Goal: Communication & Community: Answer question/provide support

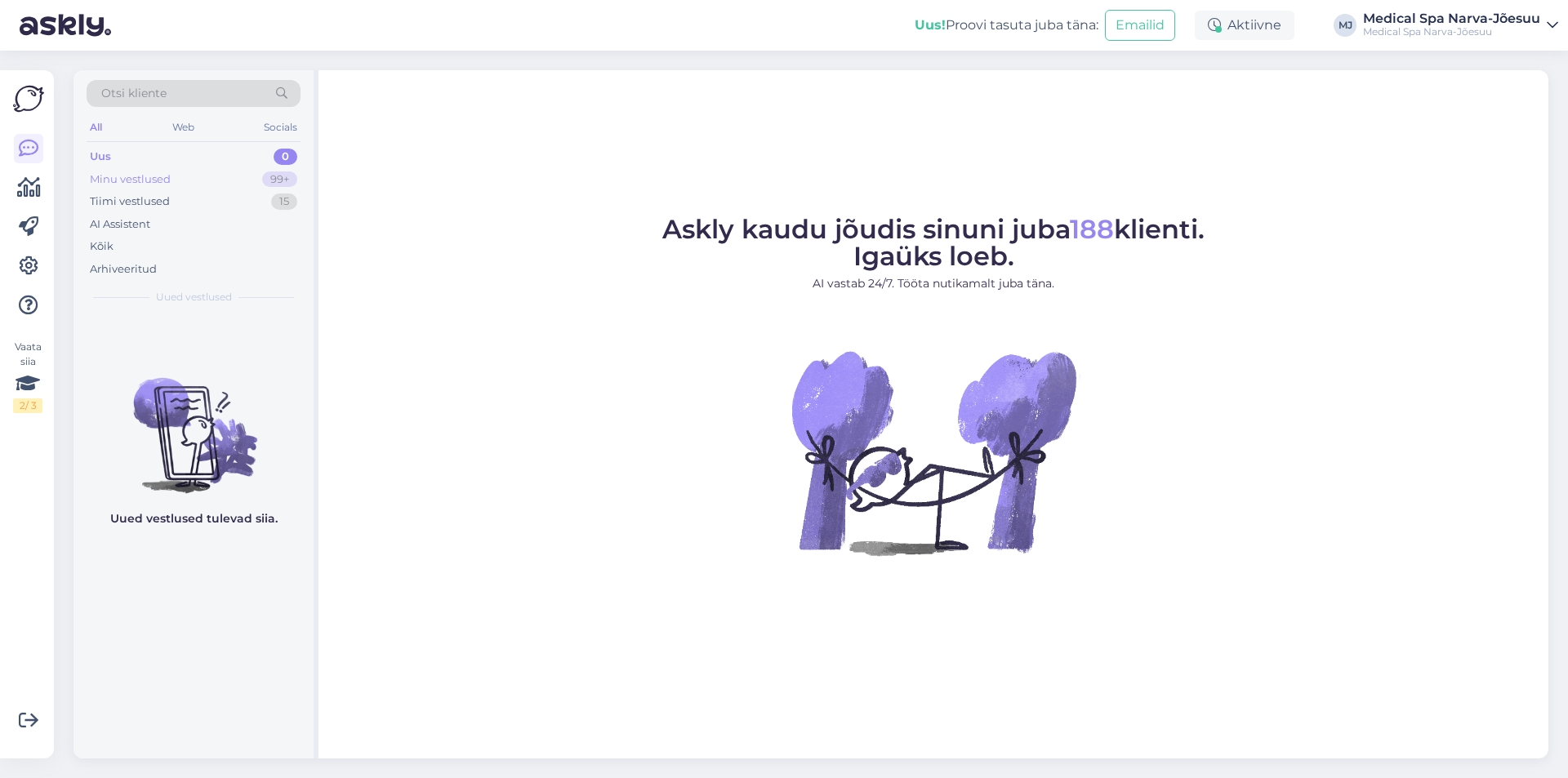
click at [176, 180] on div "Minu vestlused 99+" at bounding box center [194, 180] width 214 height 23
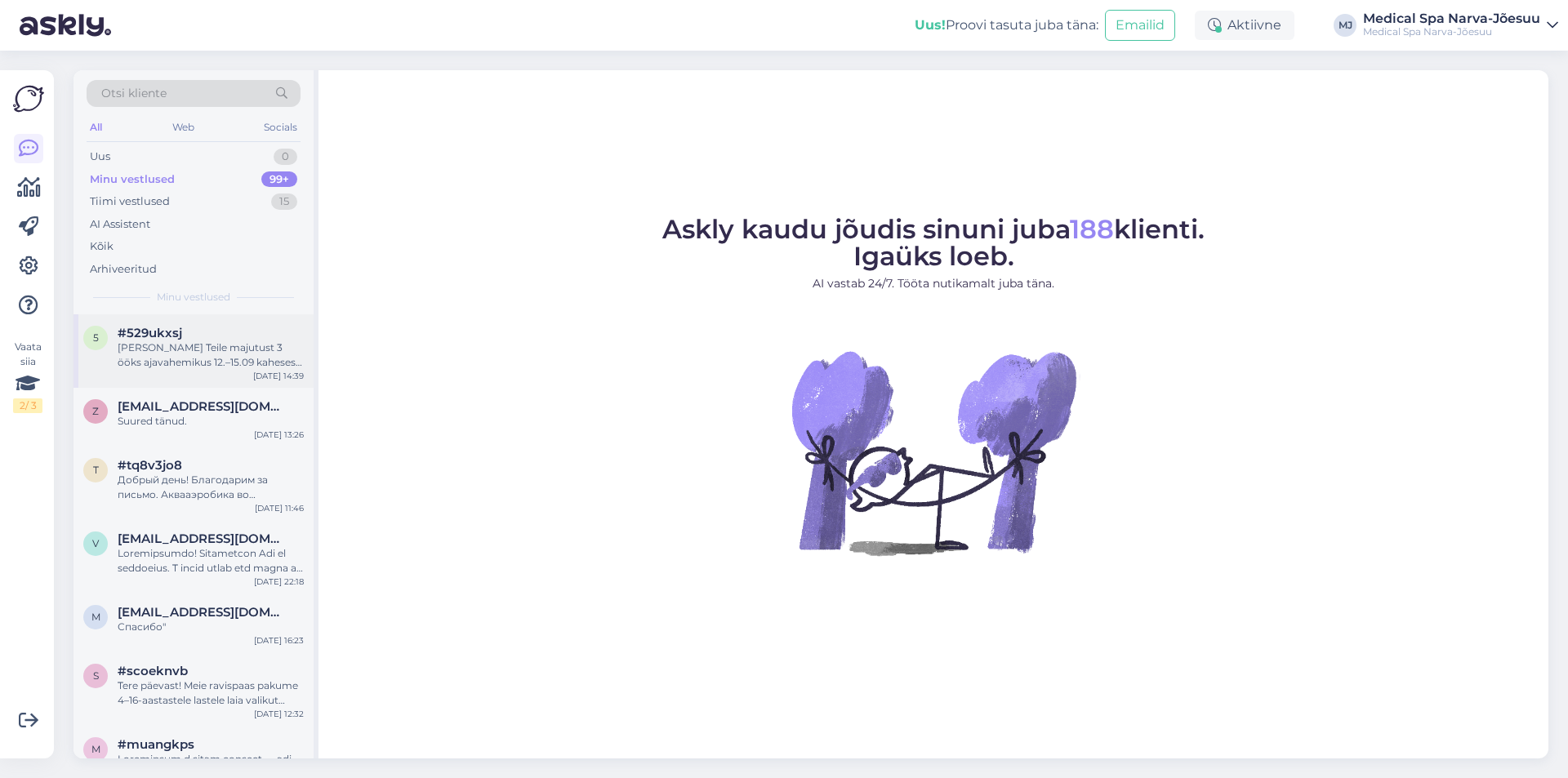
click at [236, 374] on div "5 #529ukxsj Saame pakkuda Teile majutust 3 ööks ajavahemikus 12.–15.09 kaheses …" at bounding box center [194, 351] width 240 height 74
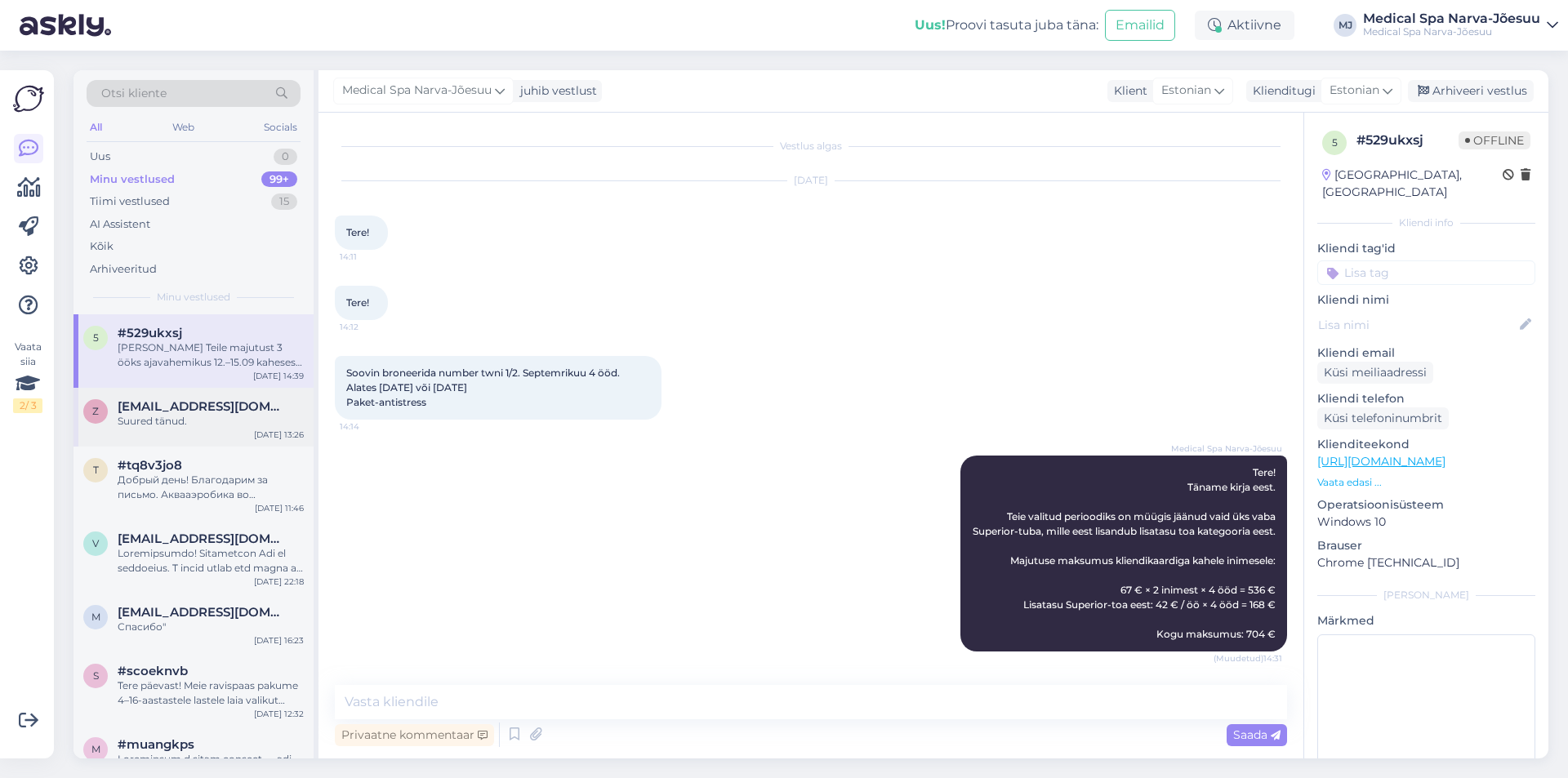
scroll to position [157, 0]
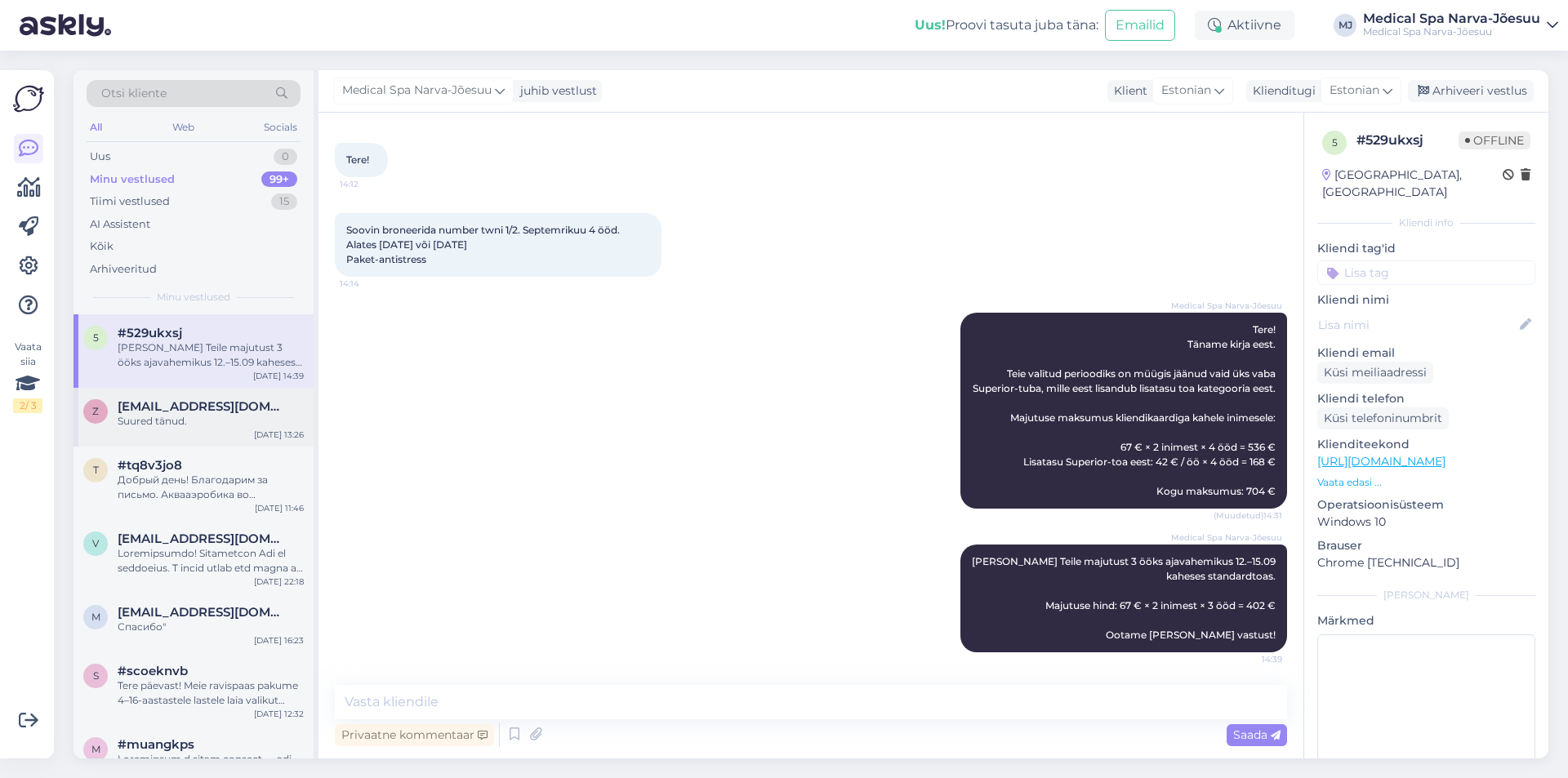
click at [230, 439] on div "z zoja.mandla@mail.ee Suured tänud. Aug 28 13:26" at bounding box center [194, 417] width 240 height 59
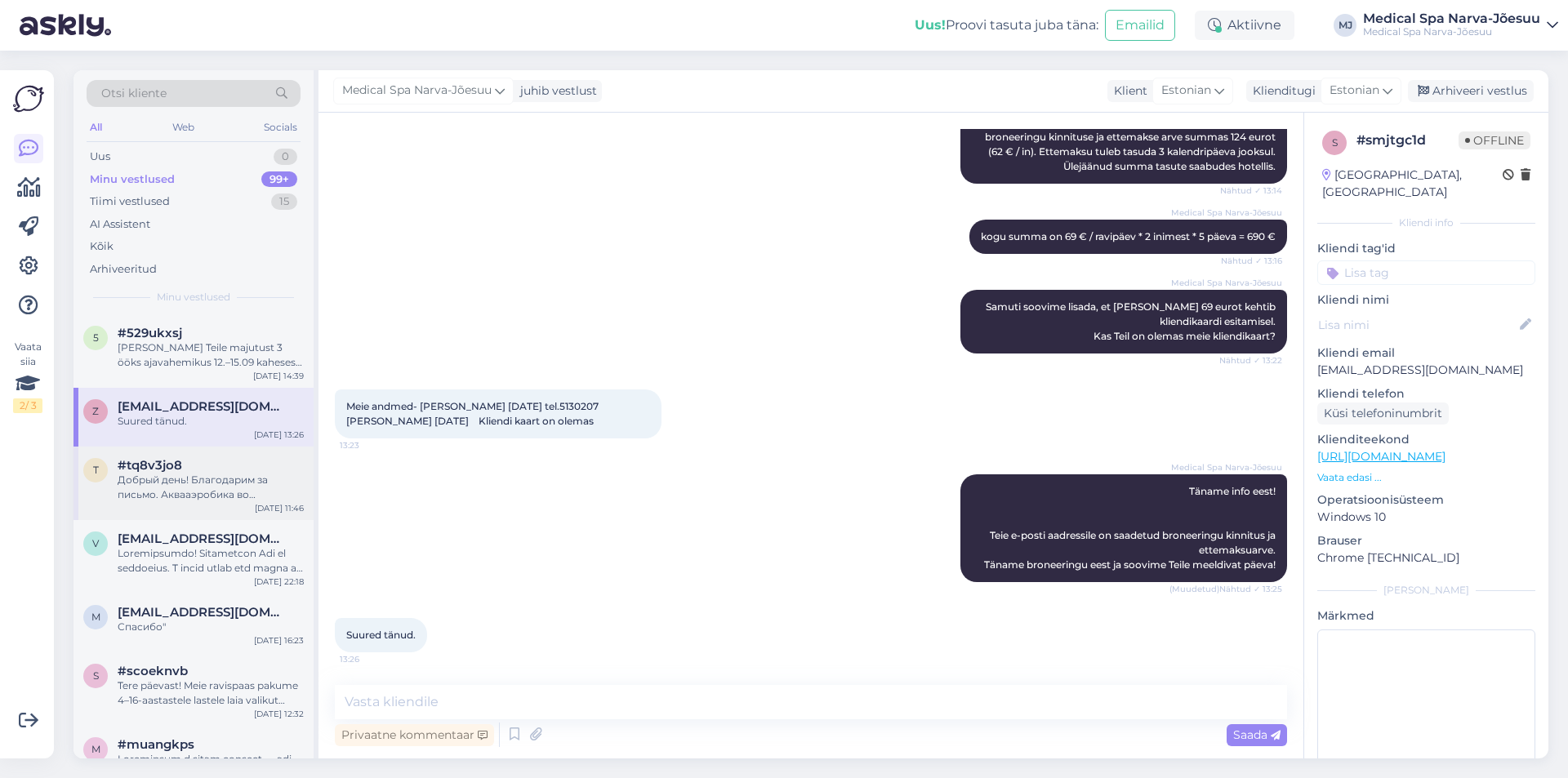
click at [219, 494] on div "Добрый день! Благодарим за письмо. Аквааэробика во внутреннем бассейне с 11:30.…" at bounding box center [210, 488] width 186 height 30
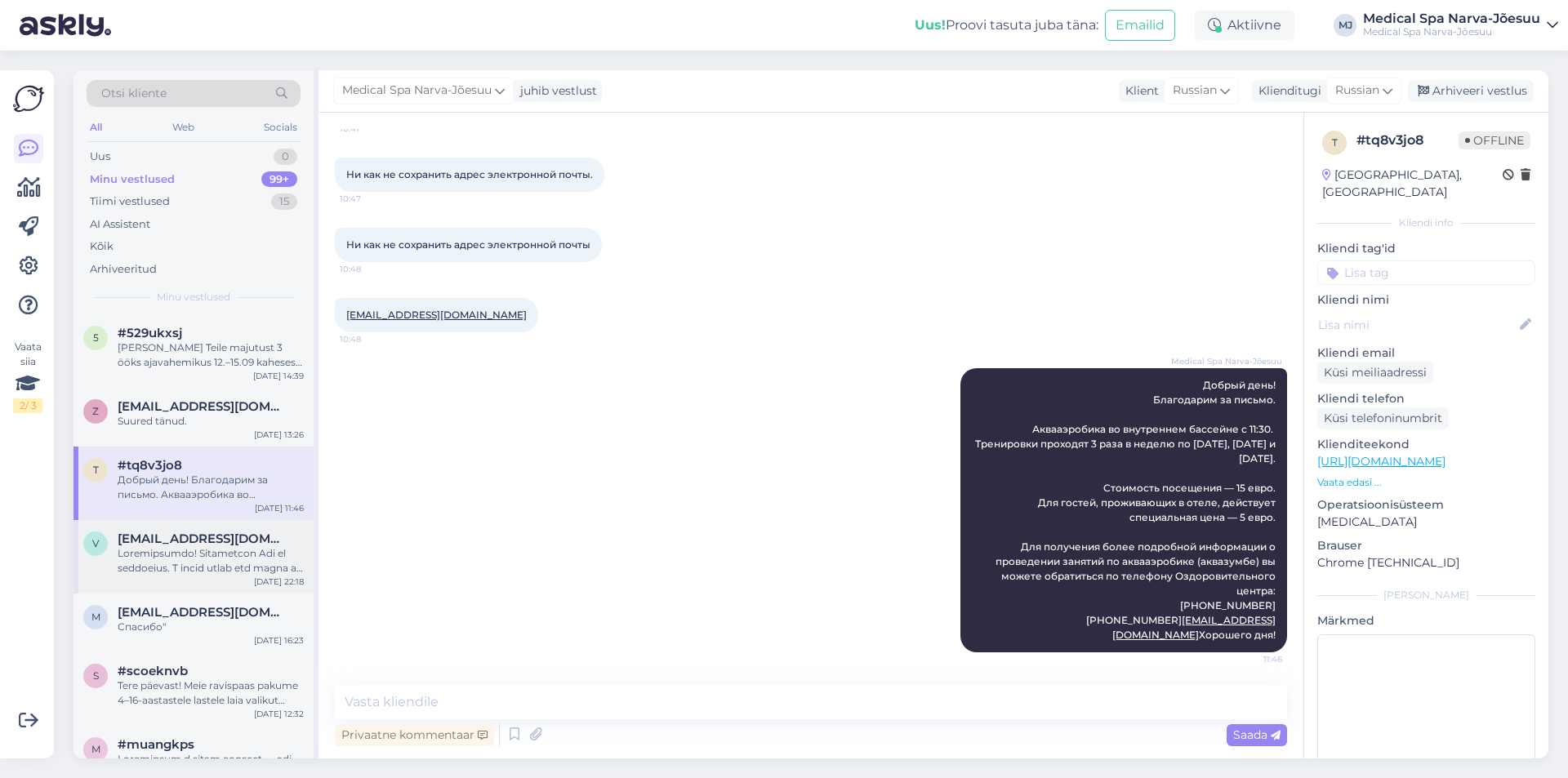
click at [223, 544] on span "[EMAIL_ADDRESS][DOMAIN_NAME]" at bounding box center [202, 539] width 170 height 15
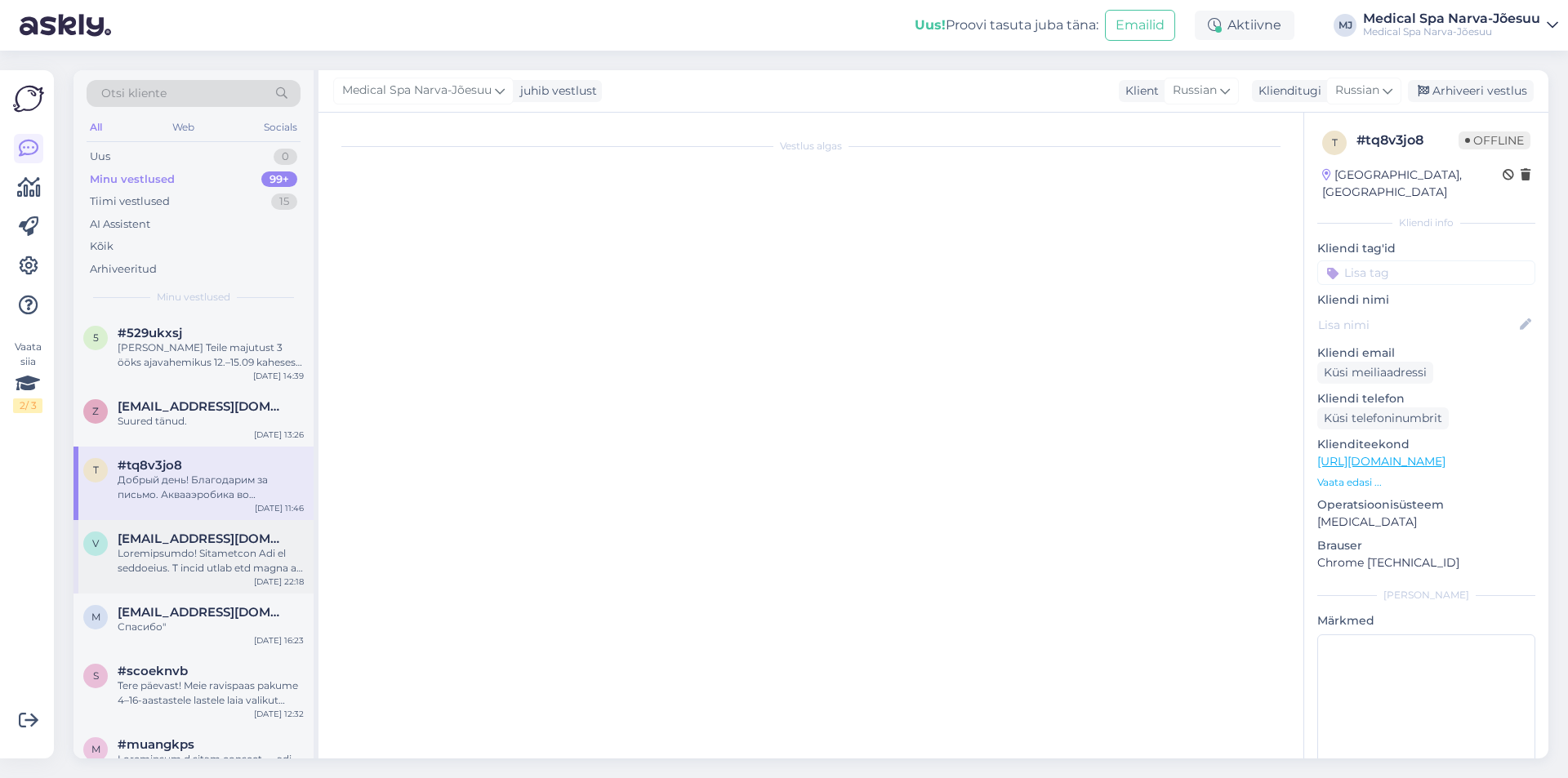
scroll to position [0, 0]
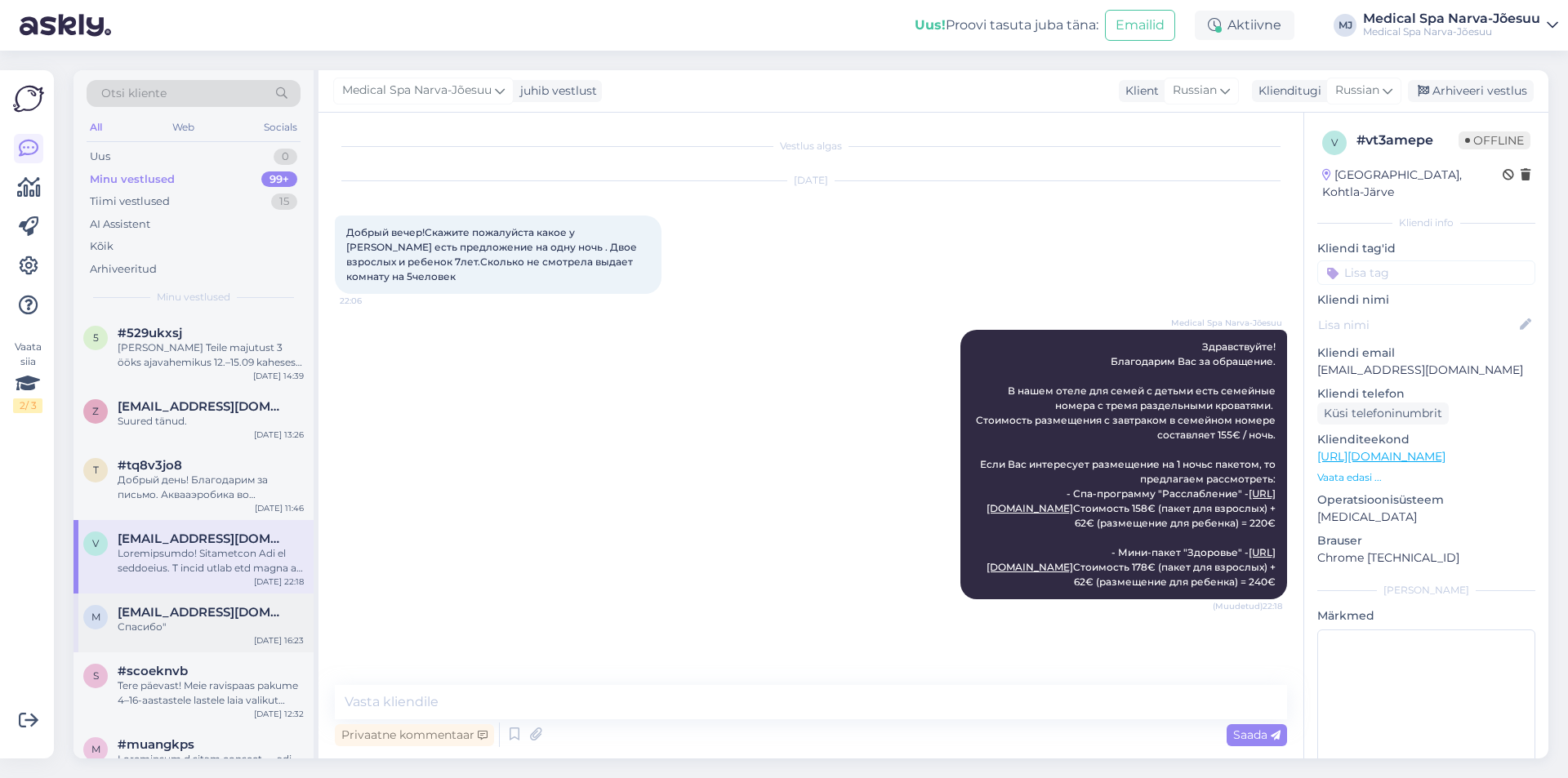
click at [223, 622] on div "Спасибо"" at bounding box center [210, 627] width 186 height 15
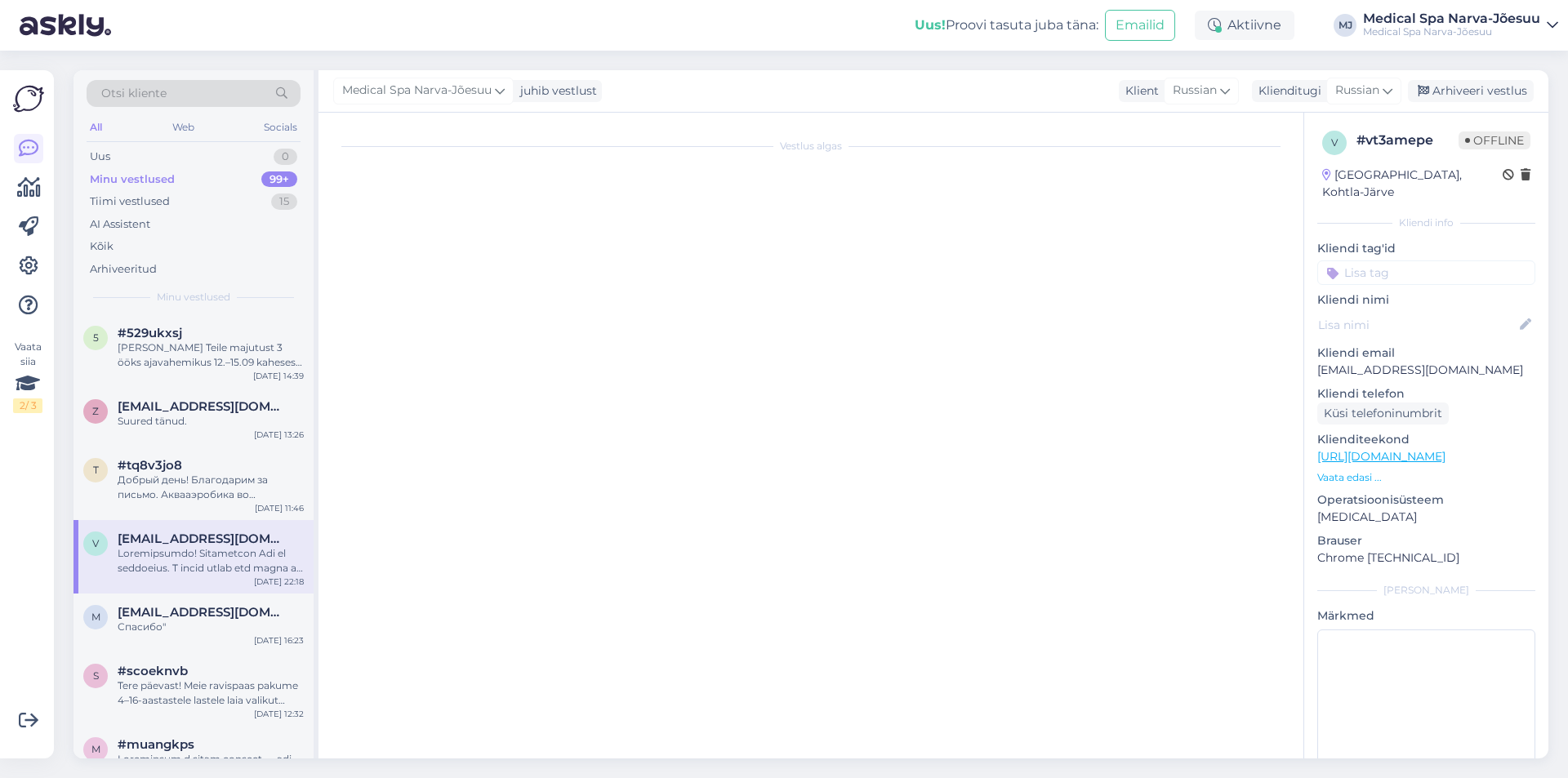
scroll to position [3424, 0]
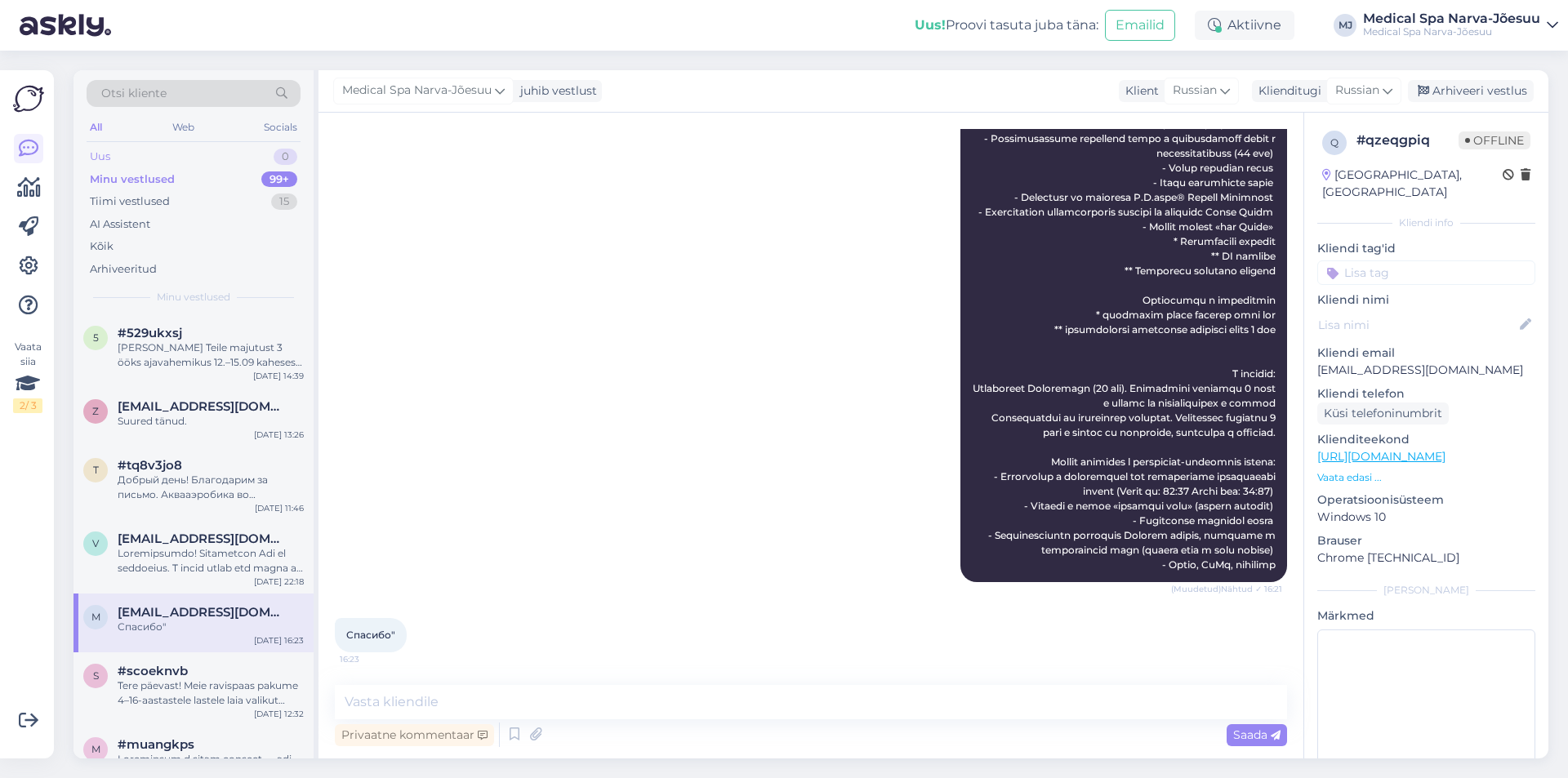
click at [169, 152] on div "Uus 0" at bounding box center [194, 157] width 214 height 23
